Goal: Information Seeking & Learning: Learn about a topic

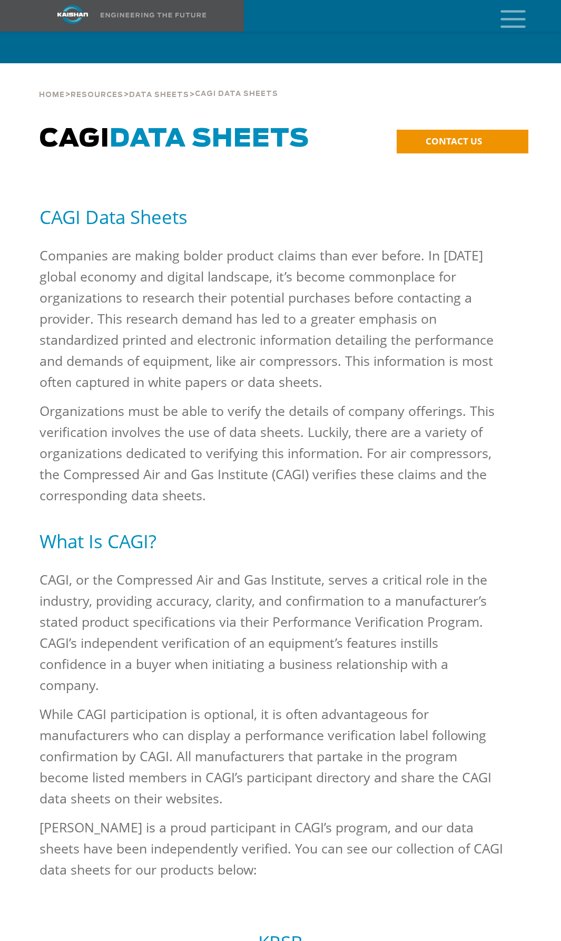
scroll to position [3377, 0]
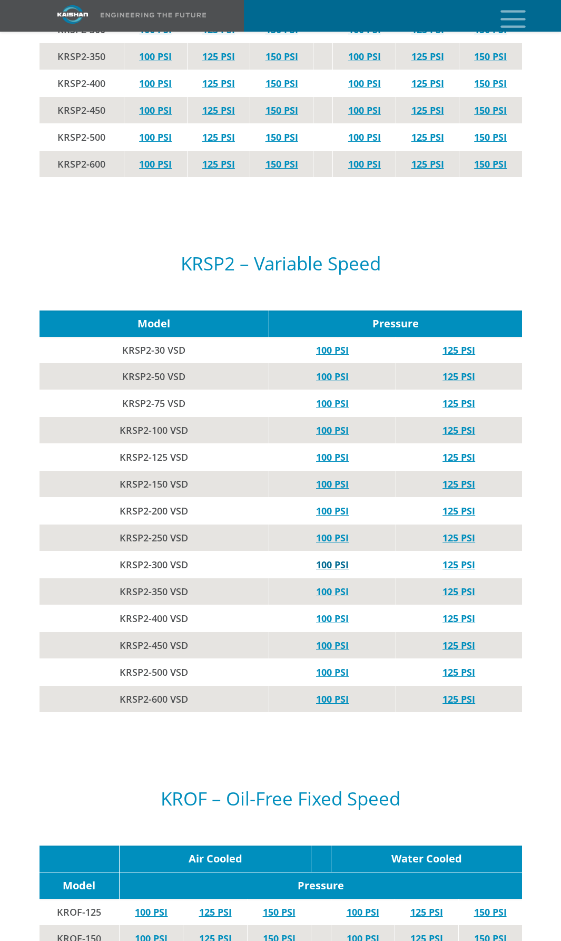
click at [329, 558] on link "100 PSI" at bounding box center [332, 564] width 33 height 13
click at [336, 585] on link "100 PSI" at bounding box center [332, 591] width 33 height 13
click at [341, 612] on link "100 PSI" at bounding box center [332, 618] width 33 height 13
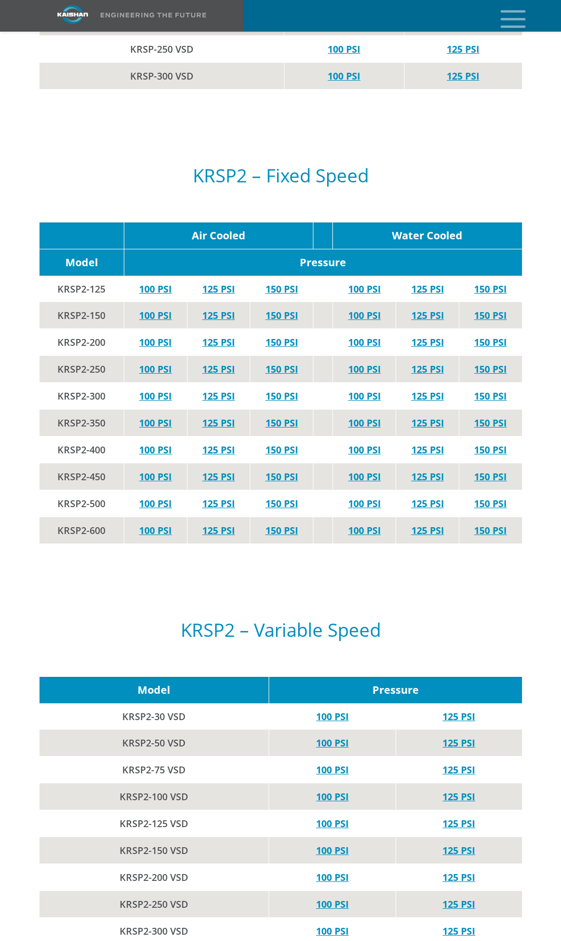
scroll to position [3008, 0]
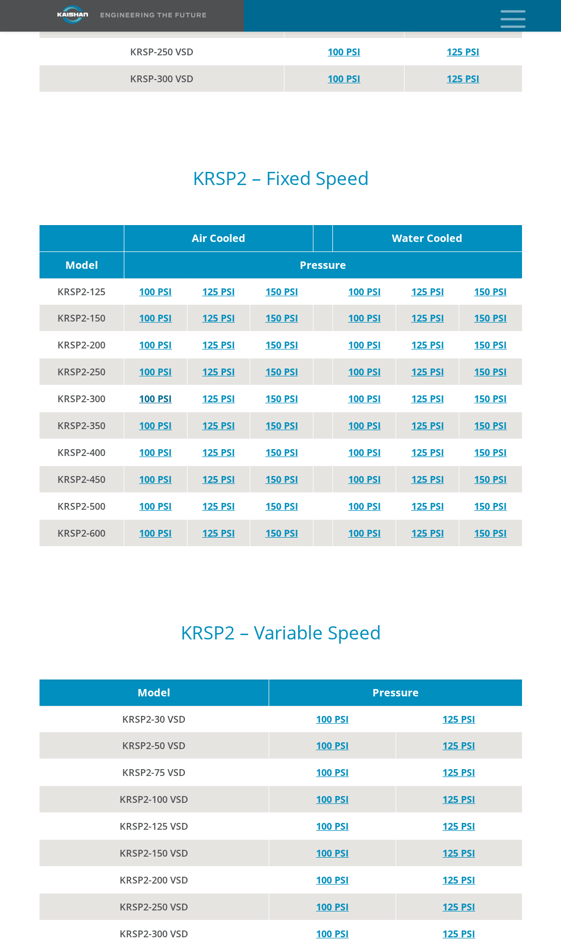
click at [164, 392] on link "100 PSI" at bounding box center [155, 398] width 33 height 13
click at [151, 446] on link "100 PSI" at bounding box center [155, 452] width 33 height 13
click at [153, 419] on link "100 PSI" at bounding box center [155, 425] width 33 height 13
click at [146, 499] on link "100 PSI" at bounding box center [155, 505] width 33 height 13
click at [152, 526] on link "100 PSI" at bounding box center [155, 532] width 33 height 13
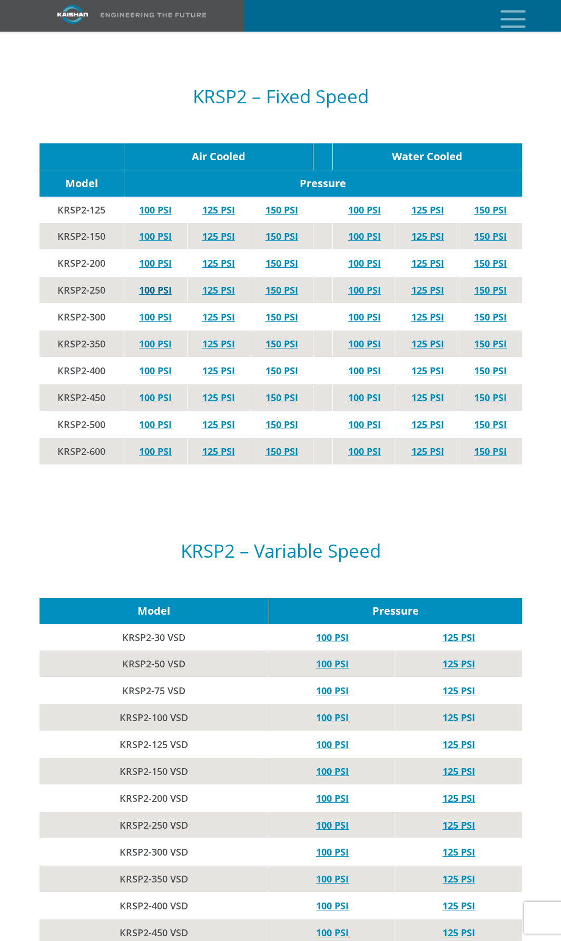
scroll to position [3109, 0]
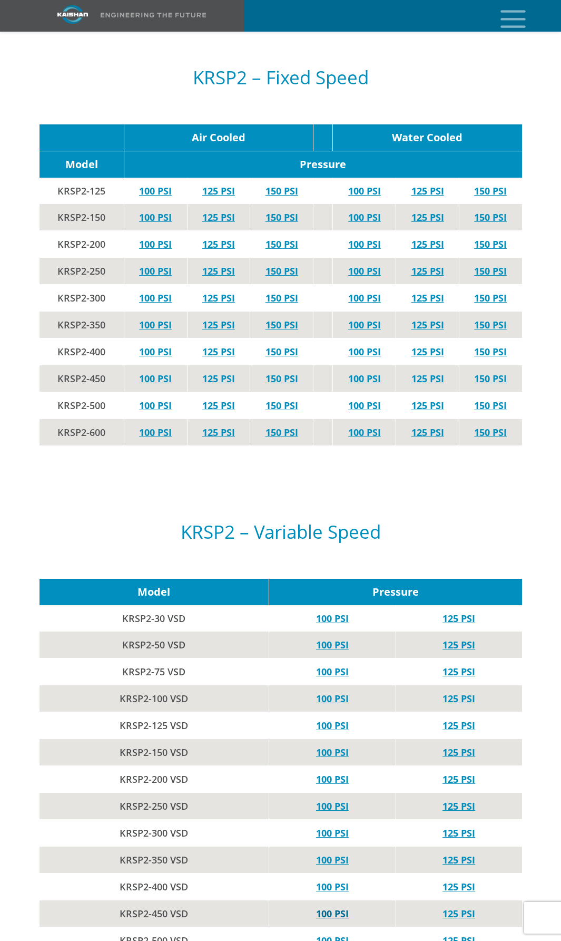
click at [334, 907] on link "100 PSI" at bounding box center [332, 913] width 33 height 13
click at [343, 772] on link "100 PSI" at bounding box center [332, 778] width 33 height 13
